Goal: Information Seeking & Learning: Learn about a topic

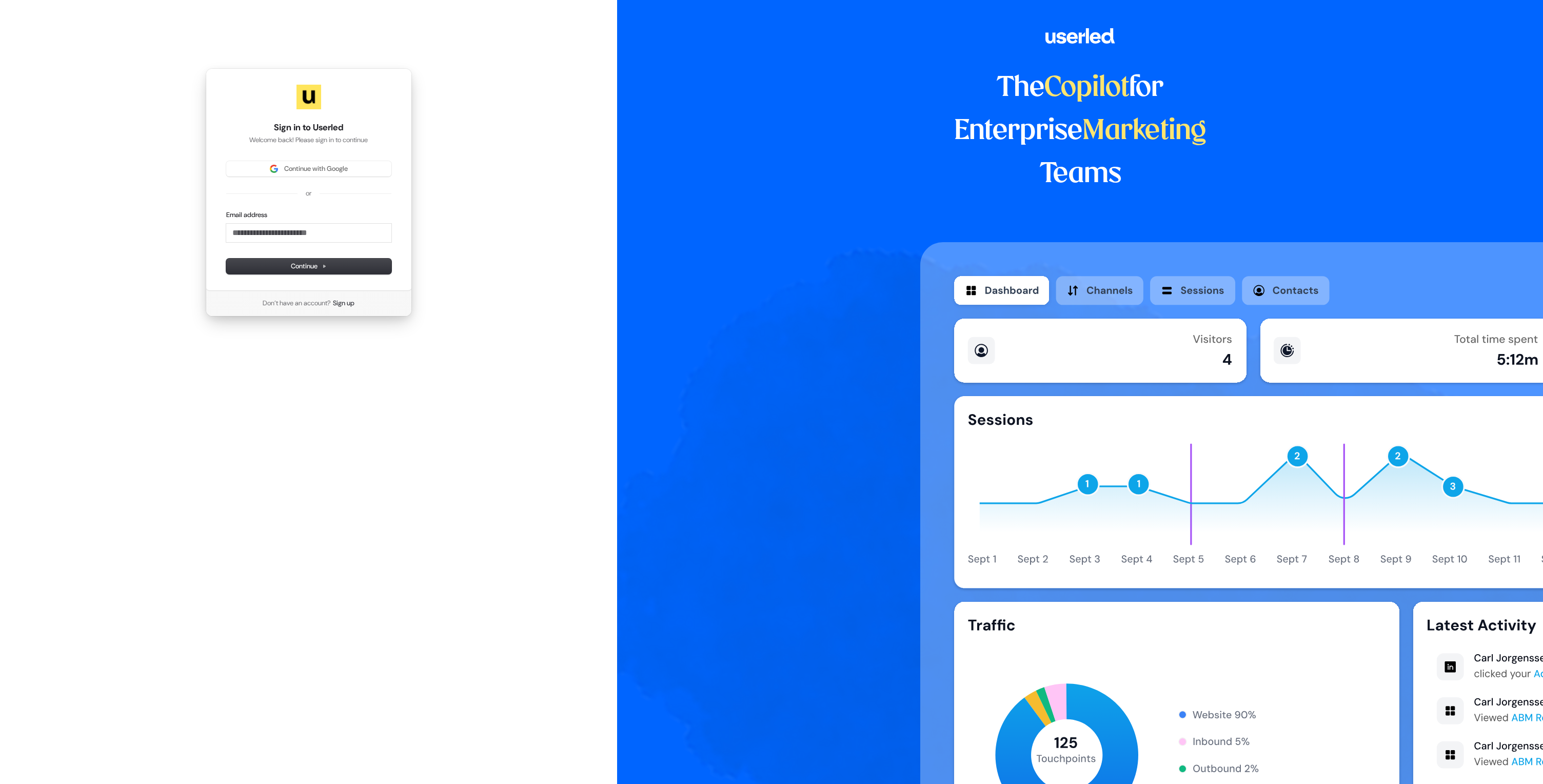
click at [345, 167] on span "Continue with Google" at bounding box center [316, 168] width 63 height 9
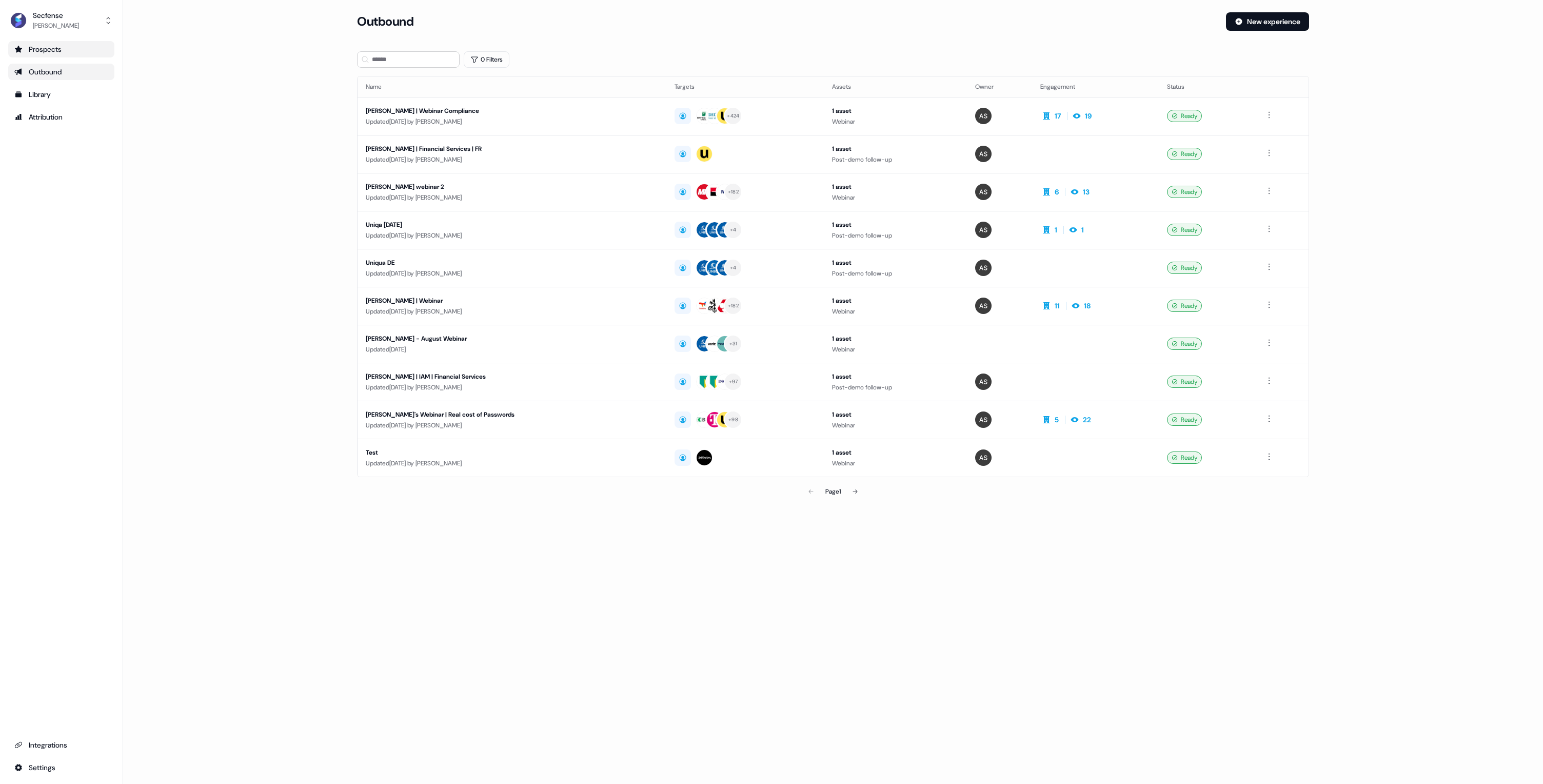
click at [60, 49] on div "Prospects" at bounding box center [61, 49] width 94 height 10
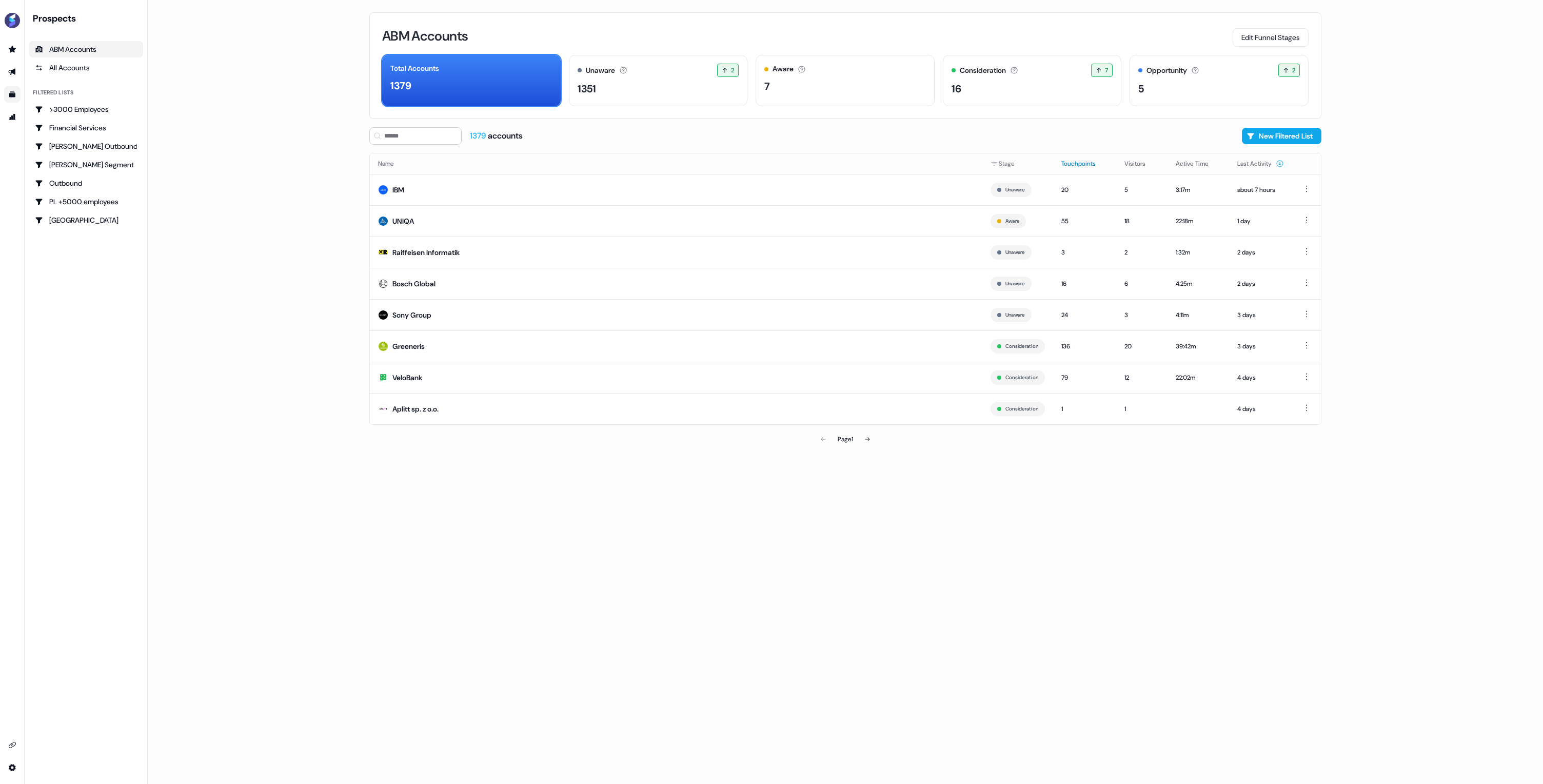
click at [1083, 165] on button "Touchpoints" at bounding box center [1085, 164] width 47 height 19
click at [1081, 319] on div "58" at bounding box center [1085, 314] width 47 height 10
click at [870, 438] on icon at bounding box center [868, 439] width 5 height 4
click at [870, 440] on icon at bounding box center [869, 439] width 6 height 6
click at [1261, 162] on button "Last Activity" at bounding box center [1261, 164] width 47 height 19
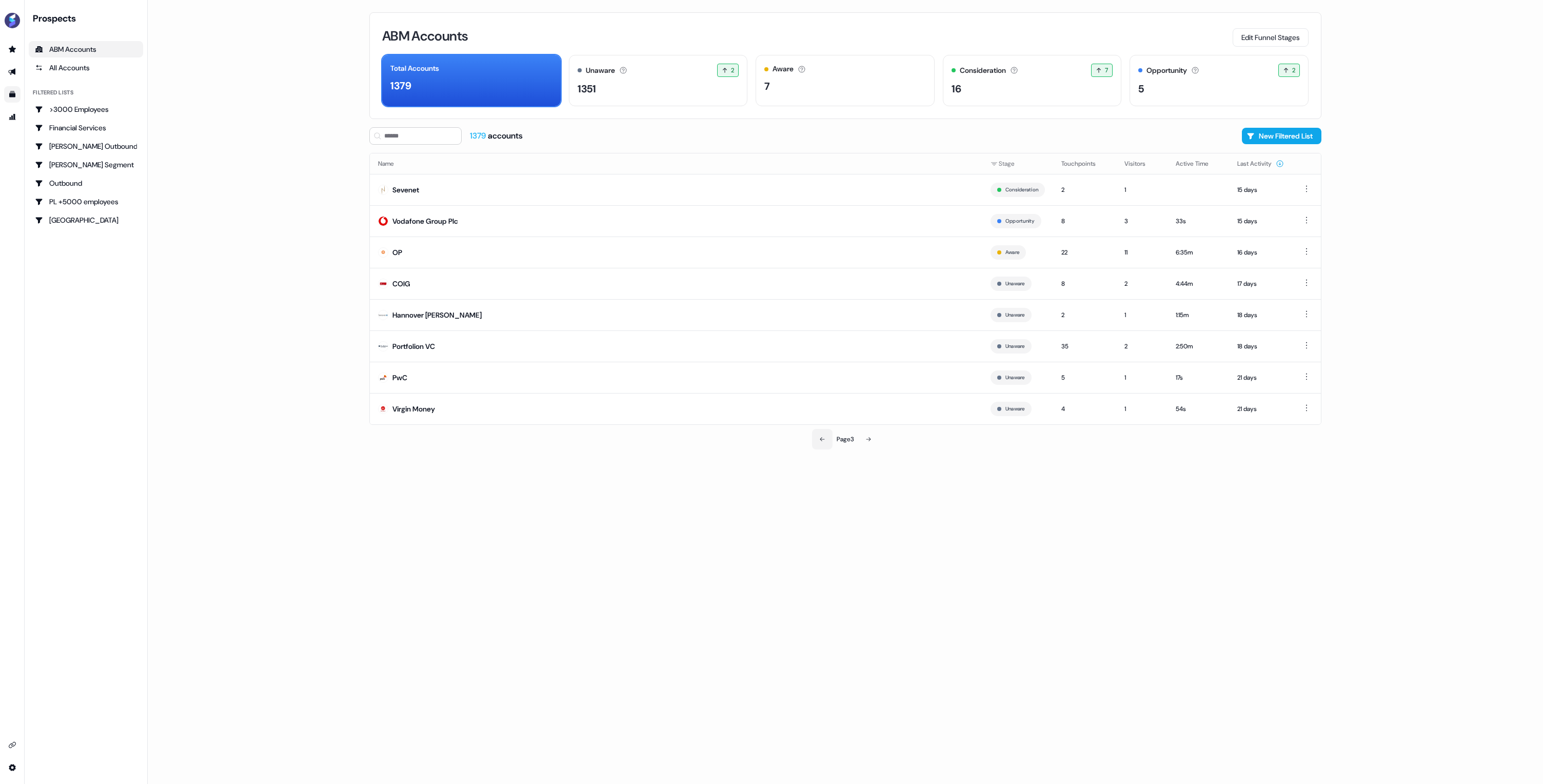
click at [821, 441] on icon at bounding box center [822, 439] width 6 height 6
click at [706, 180] on td "IBM" at bounding box center [676, 189] width 613 height 31
click at [872, 438] on button at bounding box center [867, 439] width 20 height 20
click at [869, 438] on icon at bounding box center [869, 439] width 6 height 6
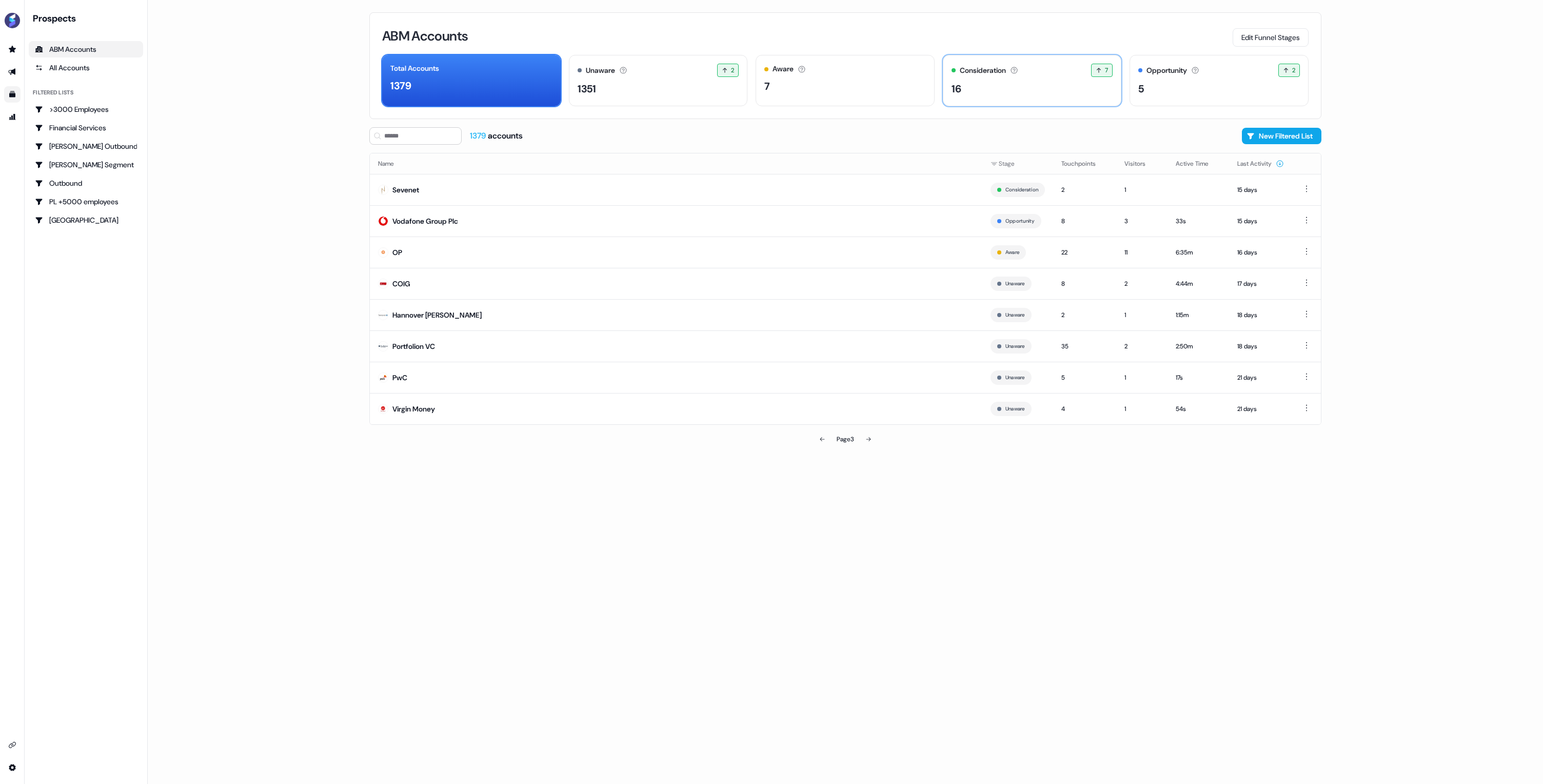
click at [987, 91] on div "16" at bounding box center [1033, 89] width 162 height 16
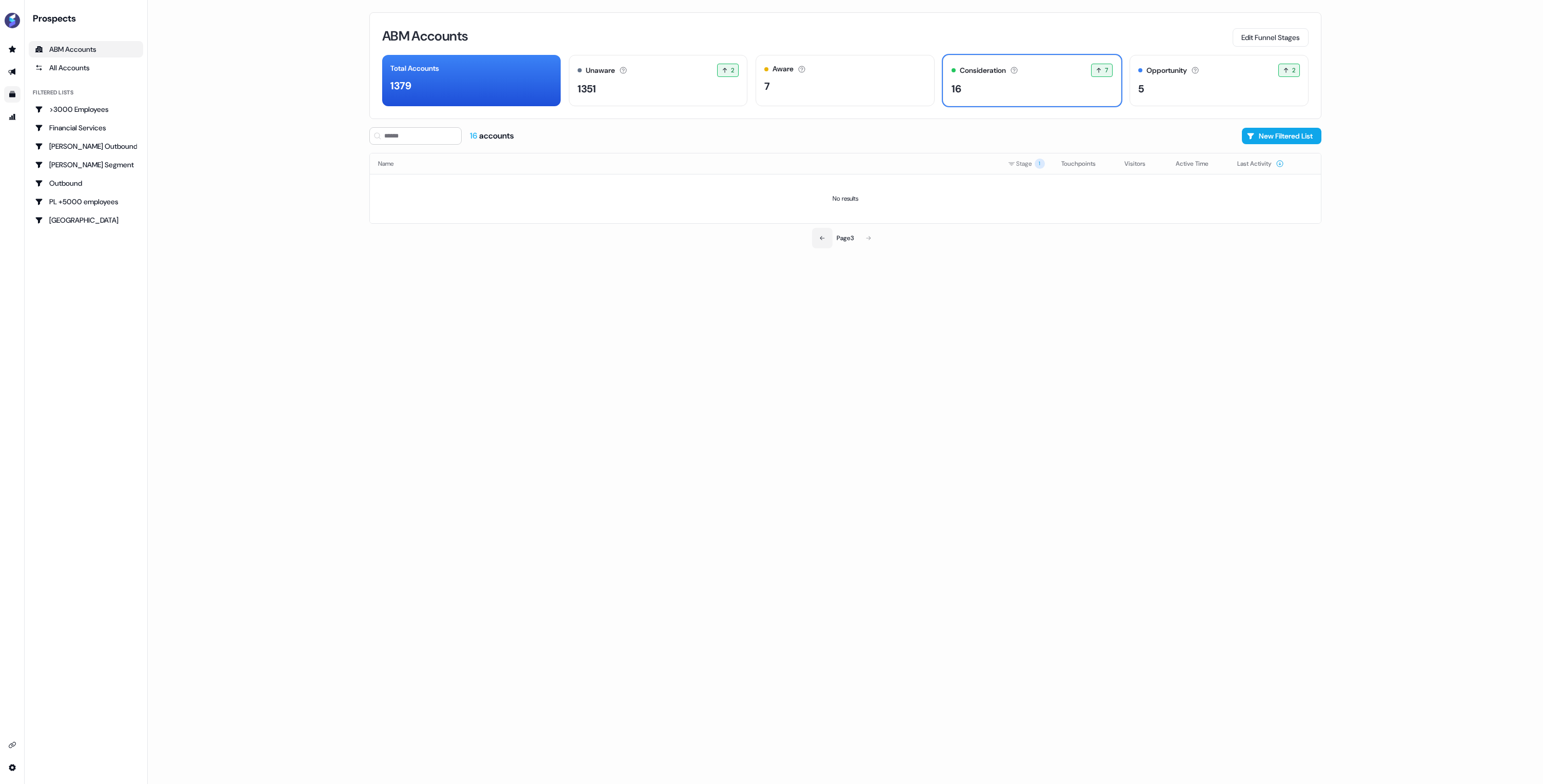
click at [823, 236] on icon at bounding box center [822, 238] width 6 height 6
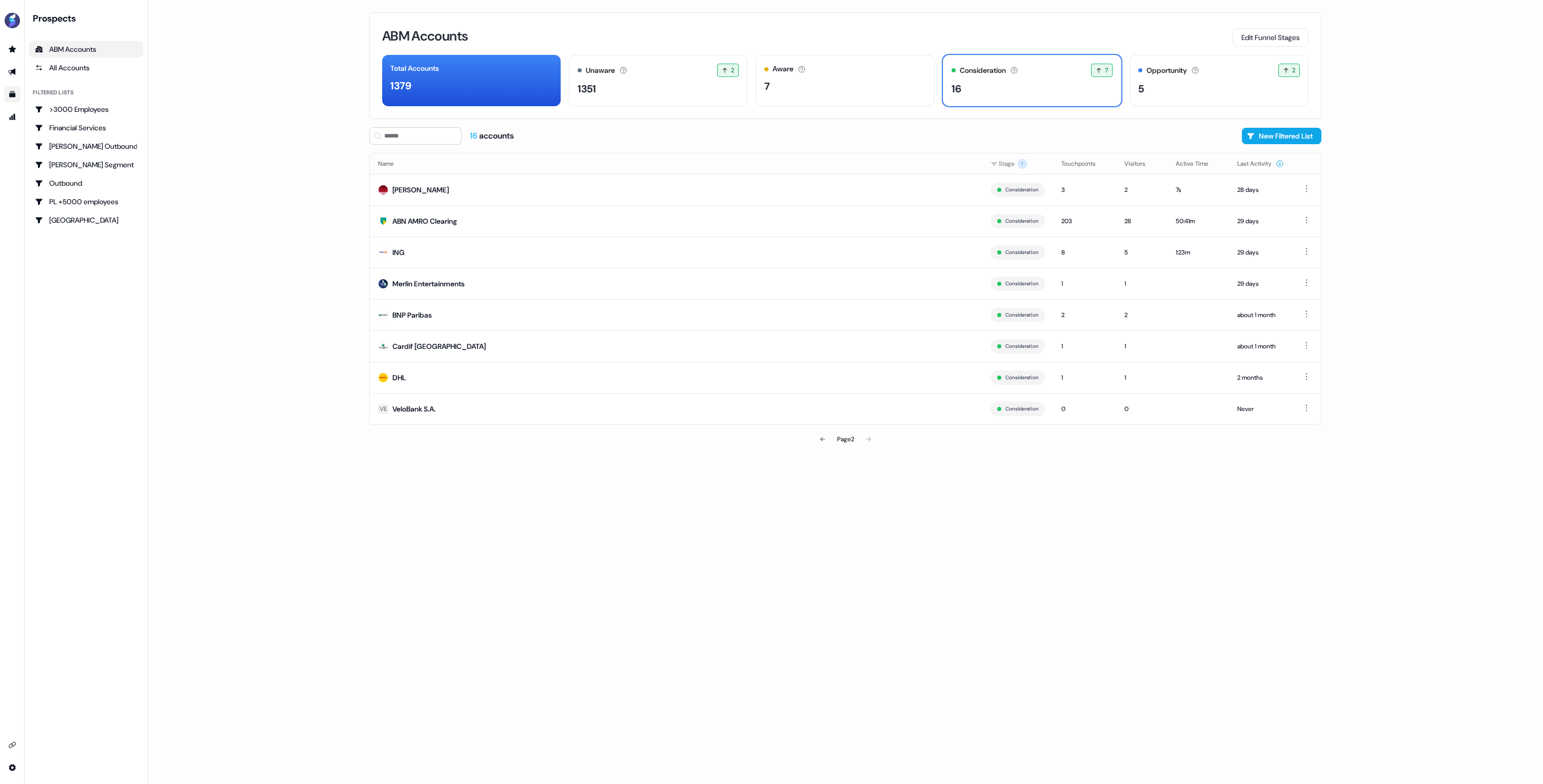
click at [824, 437] on icon at bounding box center [822, 439] width 6 height 6
click at [866, 440] on icon at bounding box center [867, 439] width 6 height 6
click at [873, 438] on div "Page 2" at bounding box center [845, 439] width 312 height 20
click at [868, 438] on div "Page 2" at bounding box center [845, 439] width 312 height 20
click at [821, 438] on icon at bounding box center [822, 439] width 6 height 6
